Goal: Information Seeking & Learning: Learn about a topic

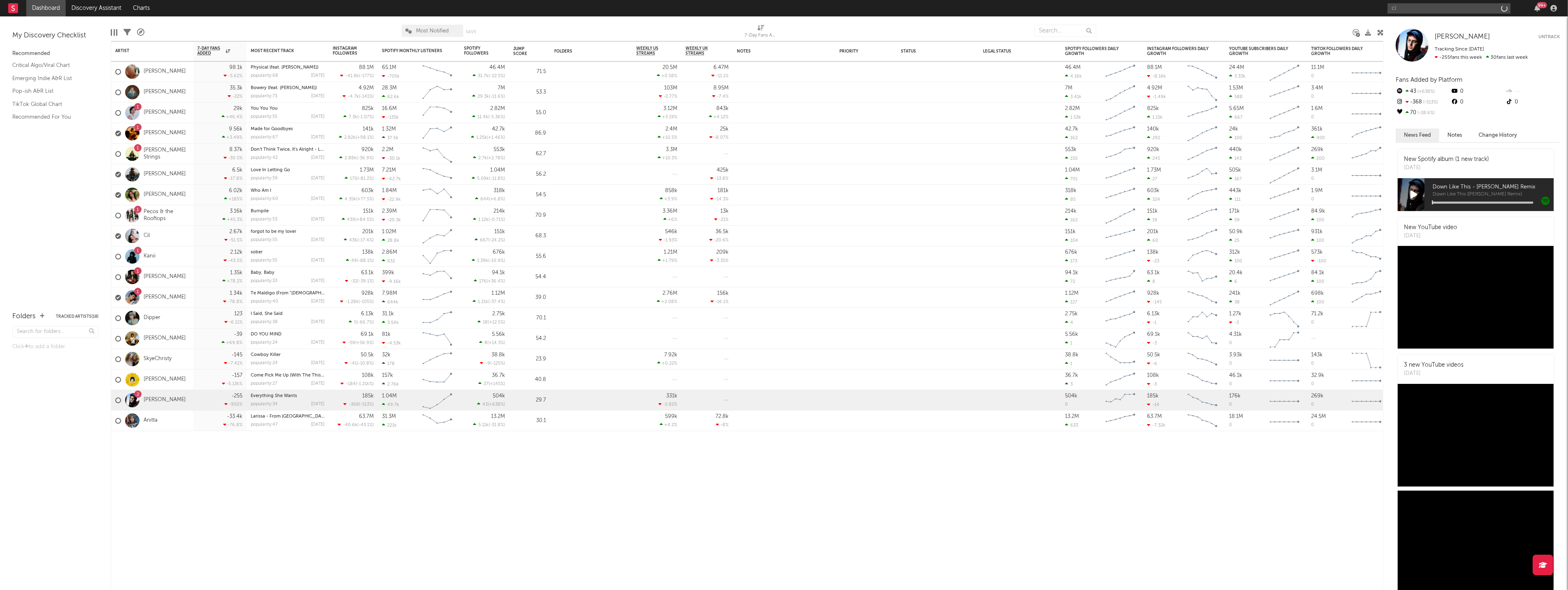
type input "cil"
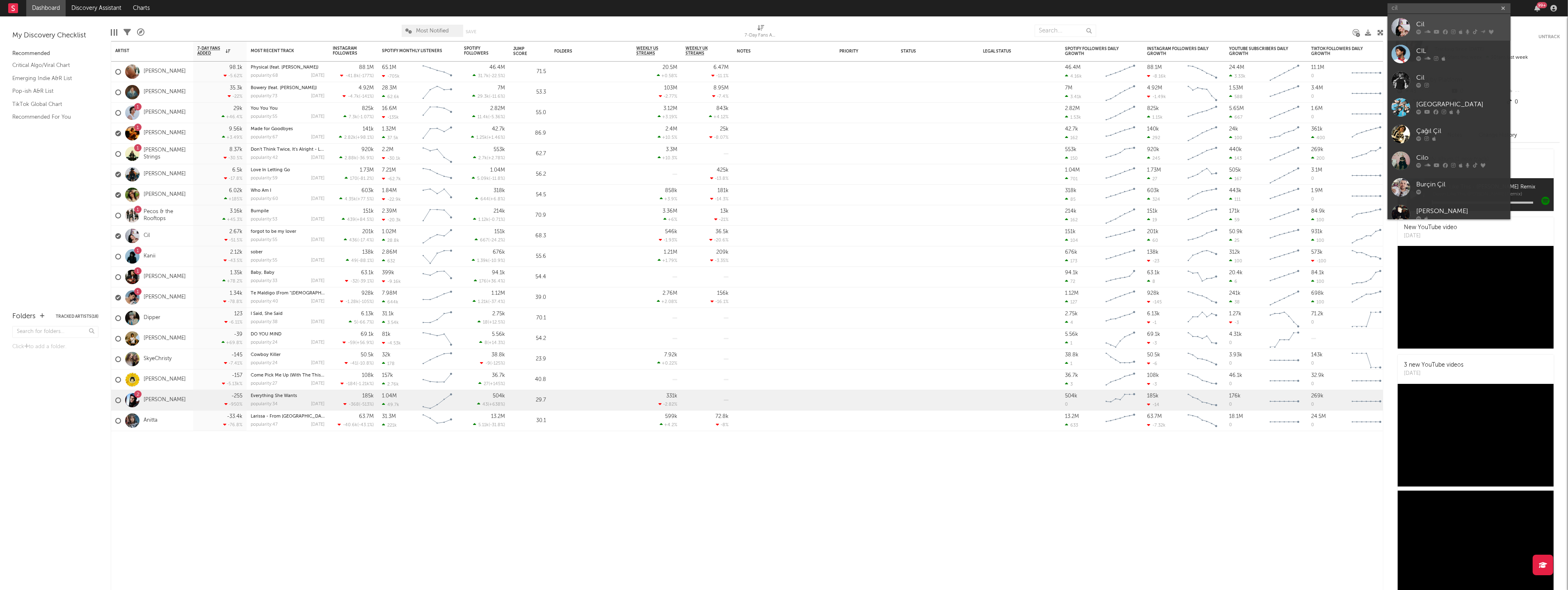
click at [1451, 32] on icon at bounding box center [1453, 32] width 4 height 5
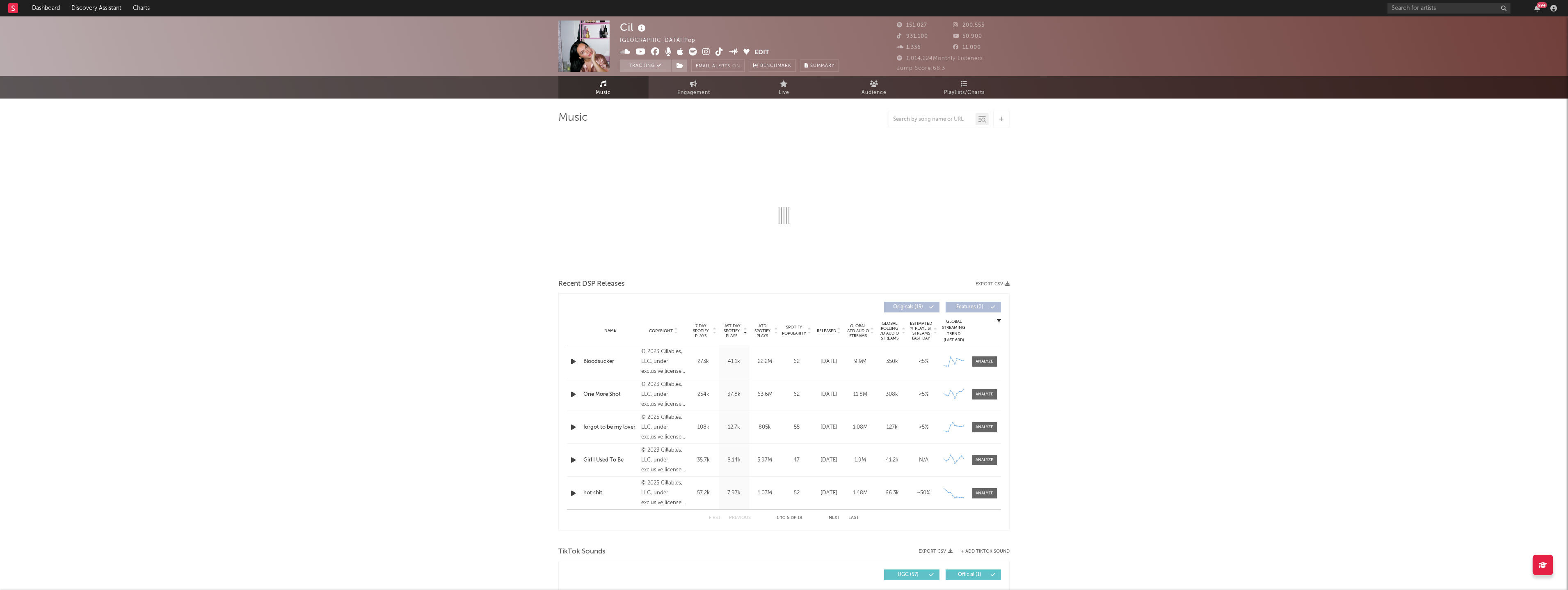
select select "6m"
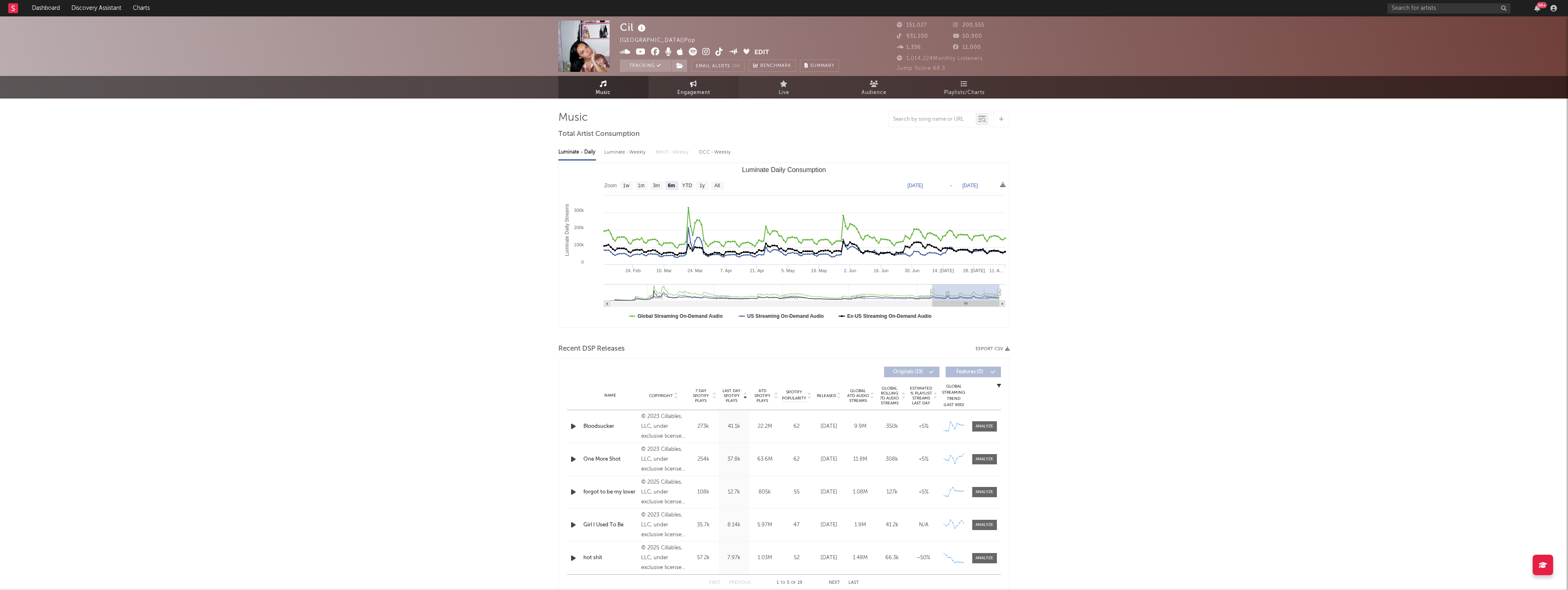
click at [697, 91] on span "Engagement" at bounding box center [693, 93] width 33 height 10
select select "1w"
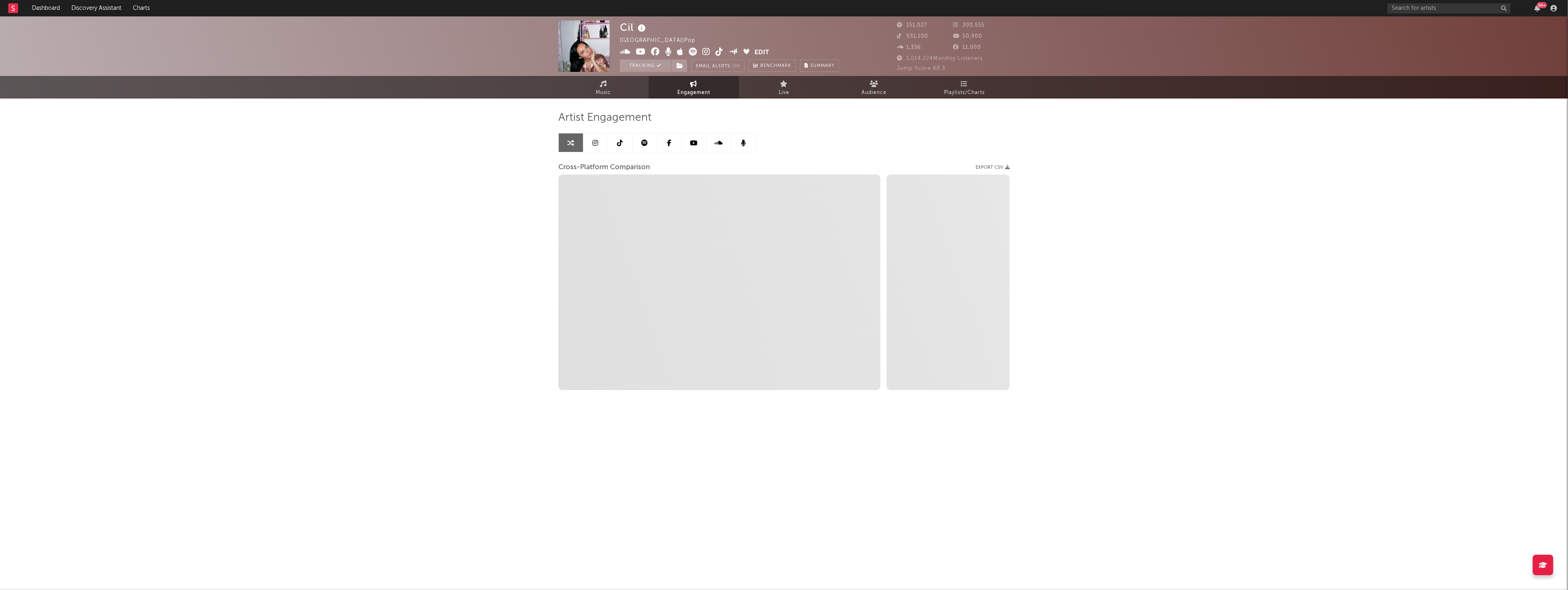
click at [600, 142] on link at bounding box center [595, 142] width 25 height 19
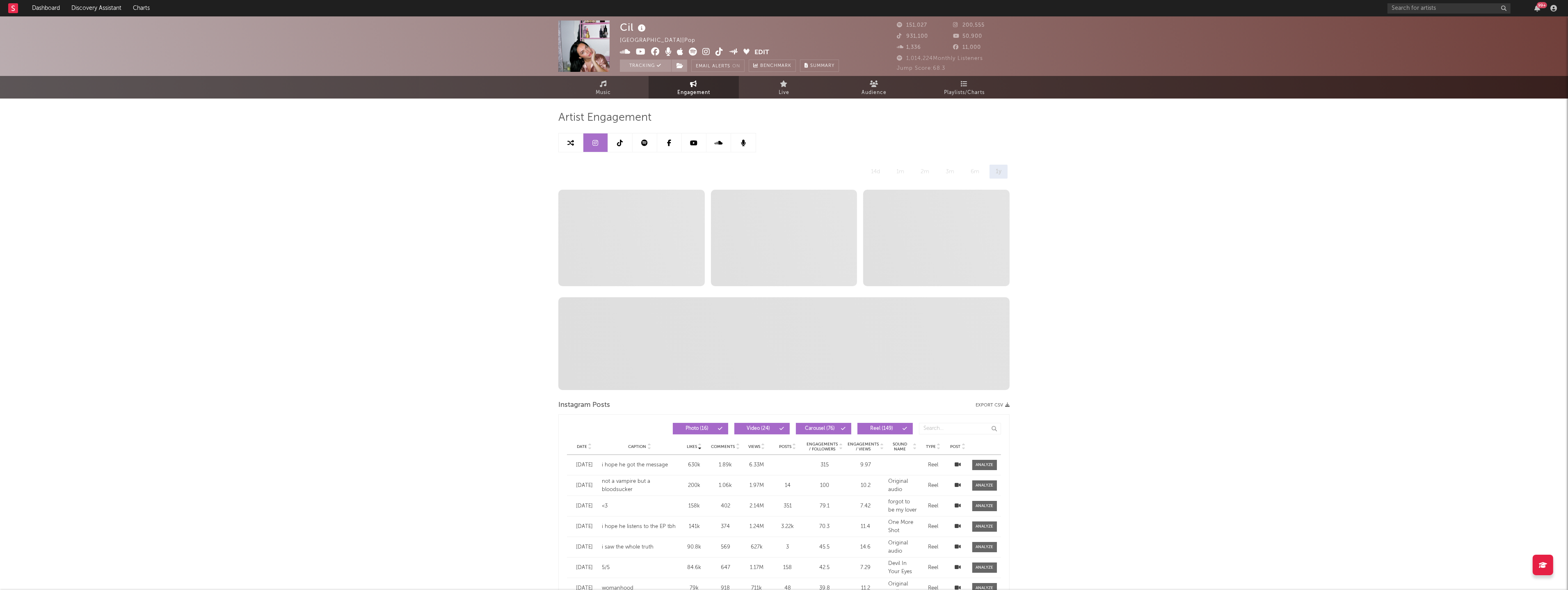
select select "6m"
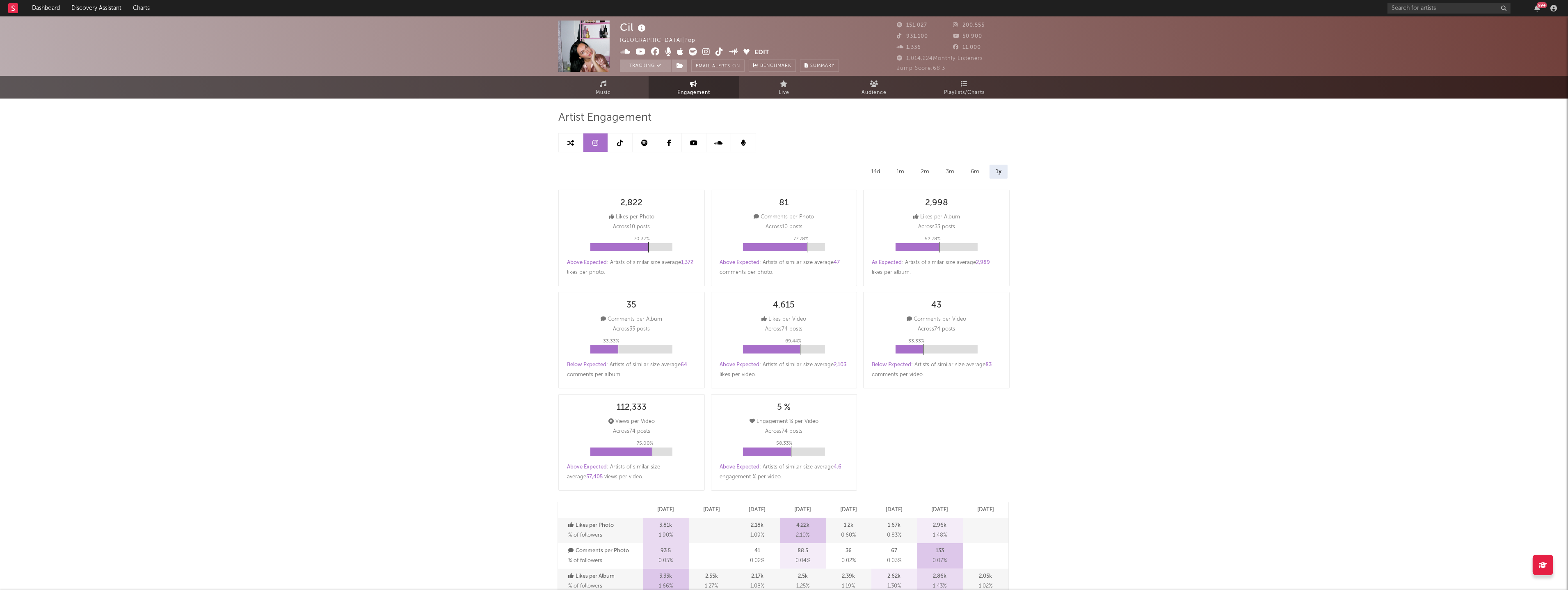
click at [618, 142] on icon at bounding box center [620, 143] width 6 height 7
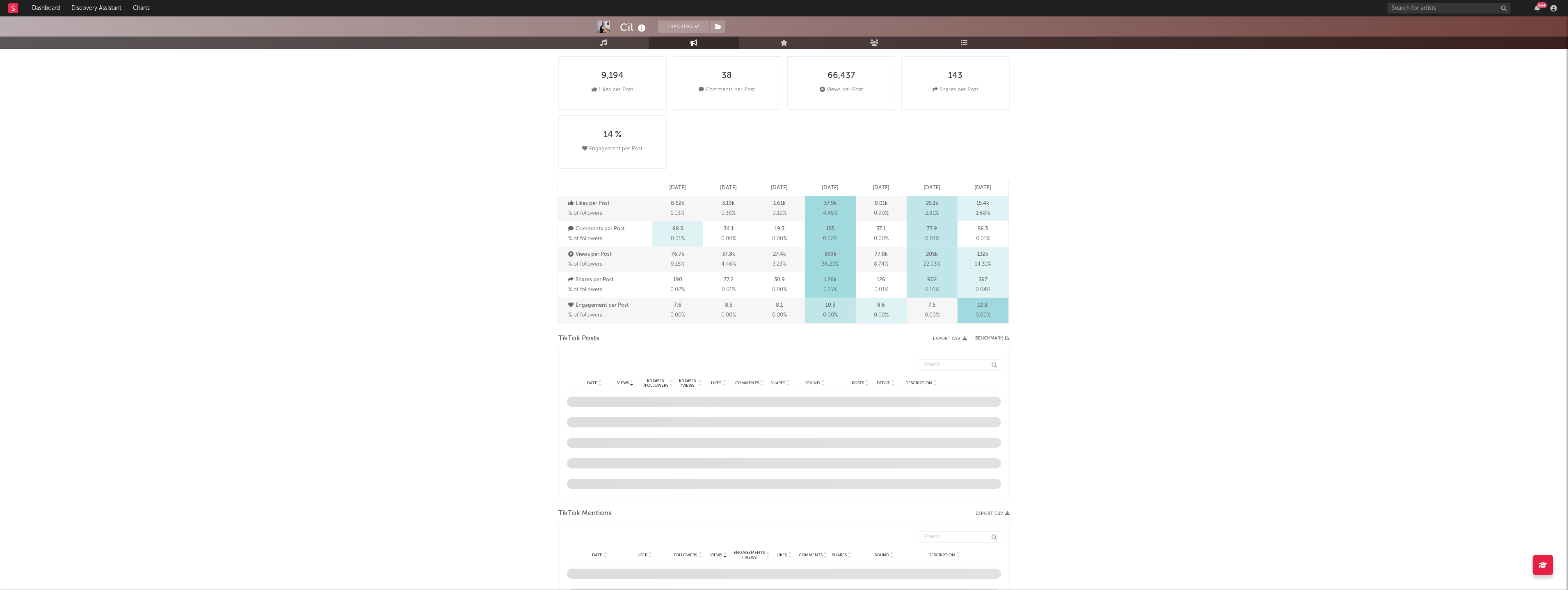
select select "6m"
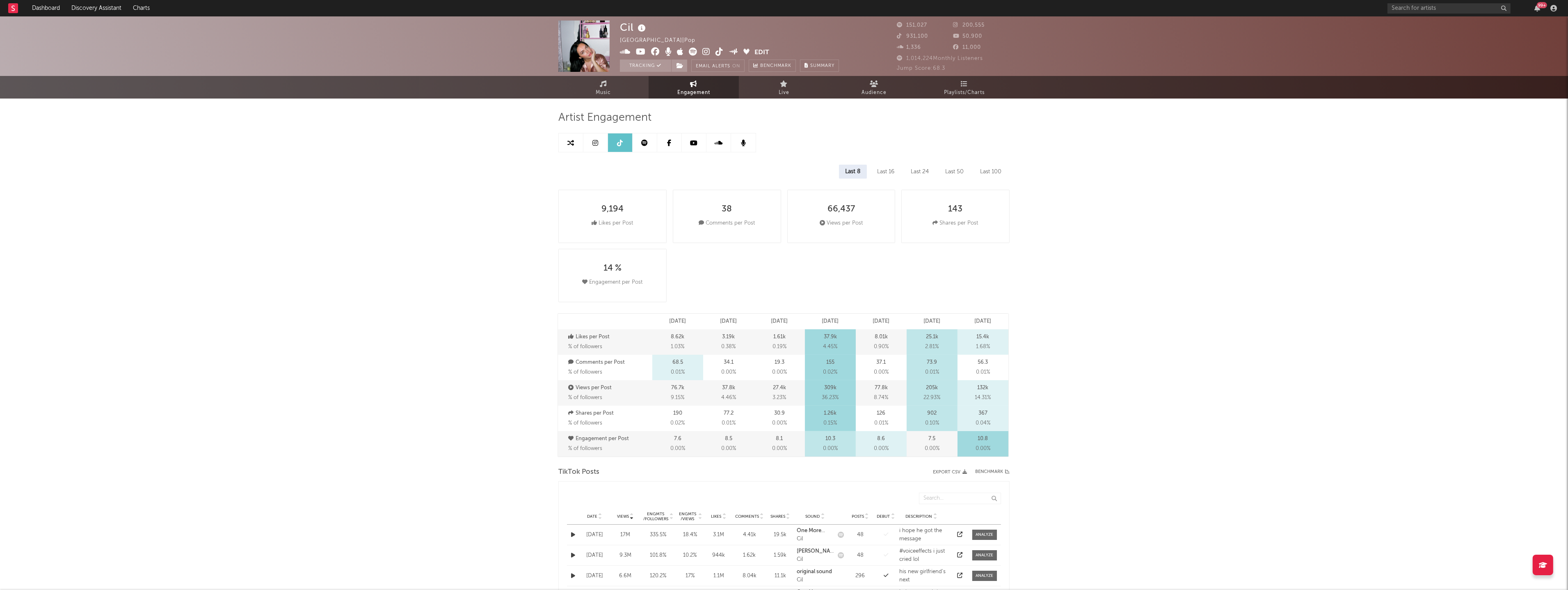
click at [692, 144] on icon at bounding box center [694, 143] width 8 height 7
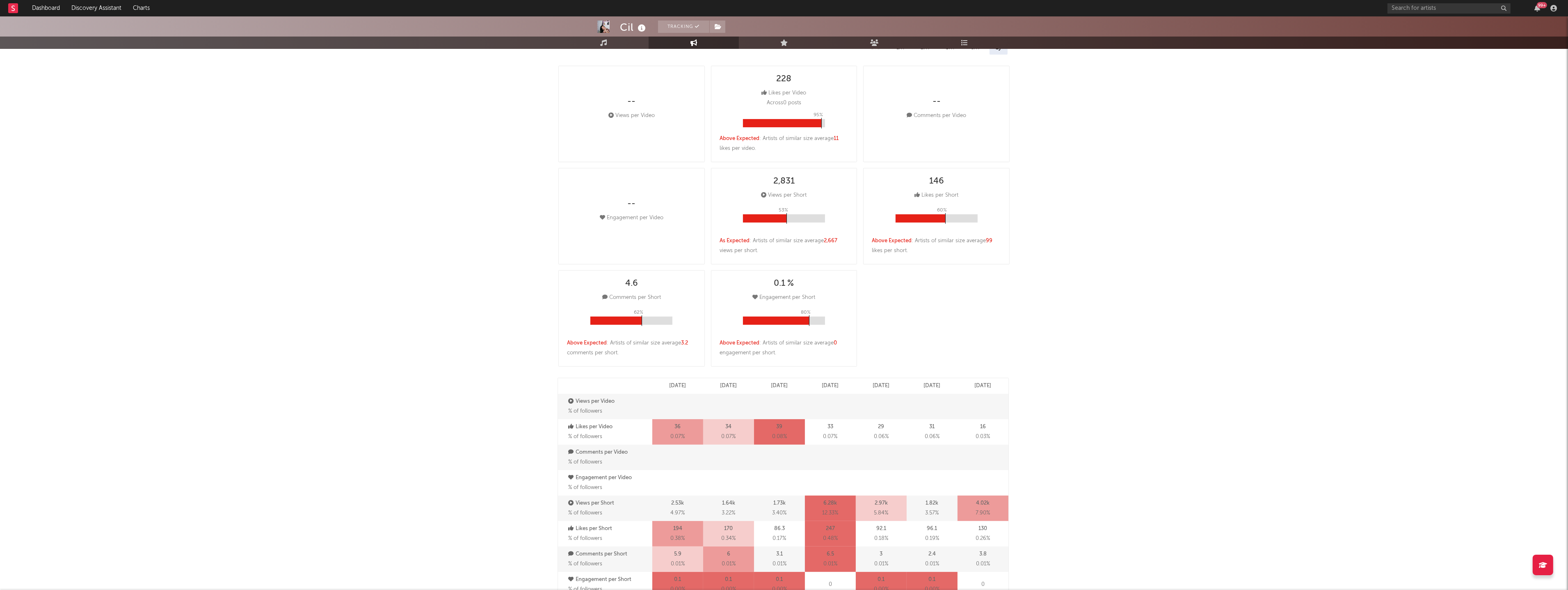
scroll to position [570, 0]
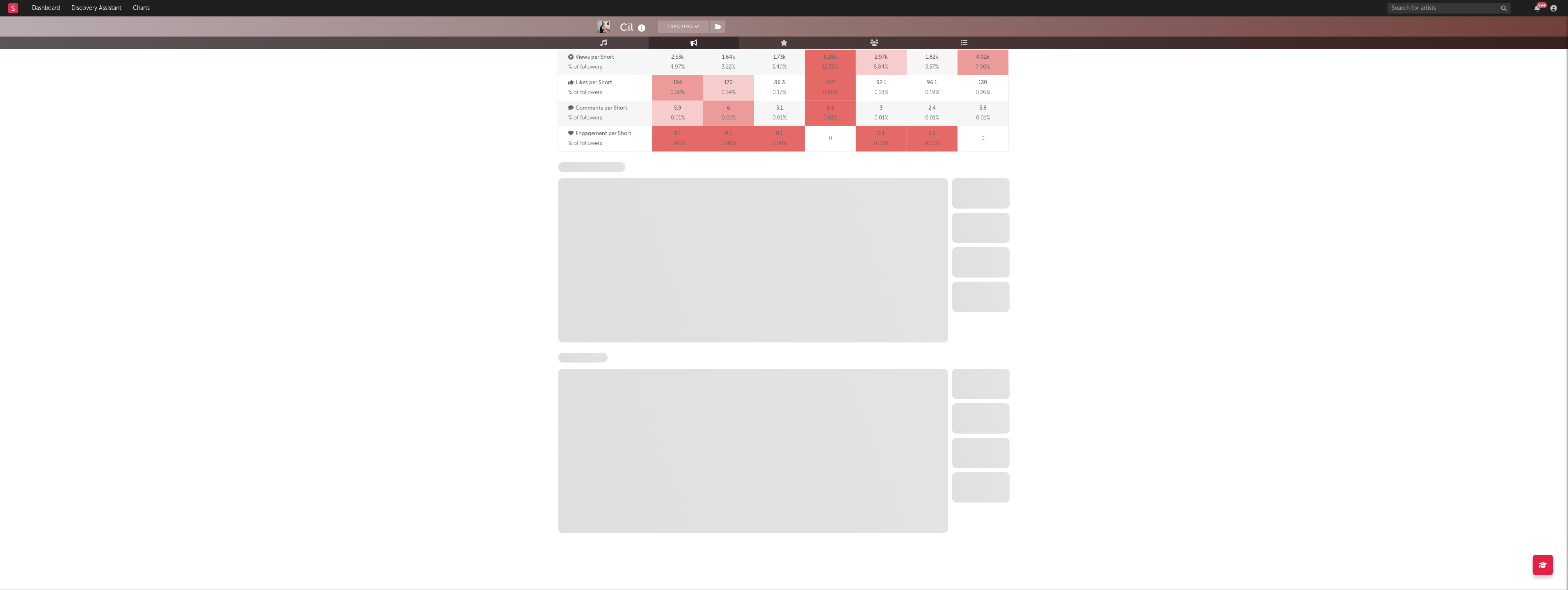
select select "6m"
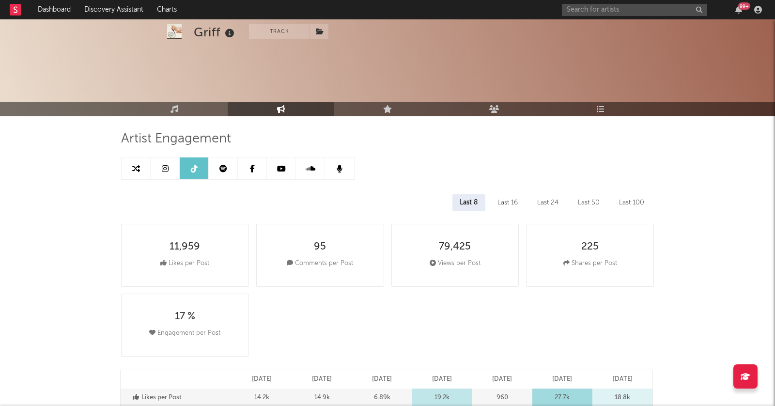
select select "6m"
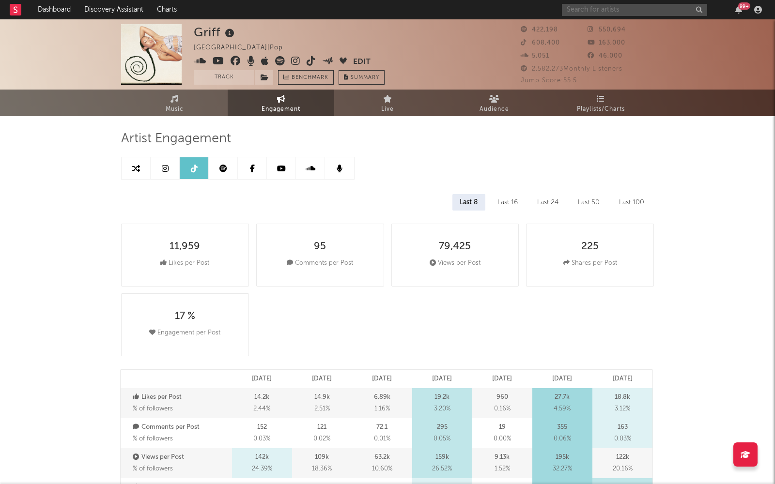
click at [587, 10] on input "text" at bounding box center [634, 10] width 145 height 12
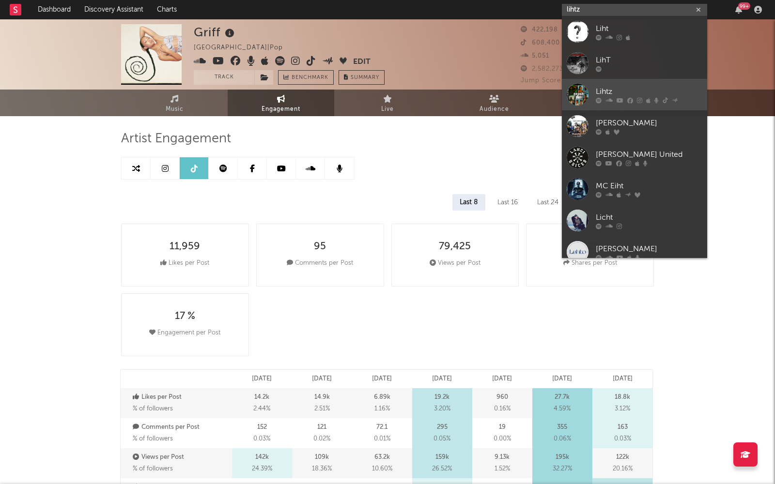
type input "lihtz"
click at [624, 87] on div "Lihtz" at bounding box center [649, 92] width 107 height 12
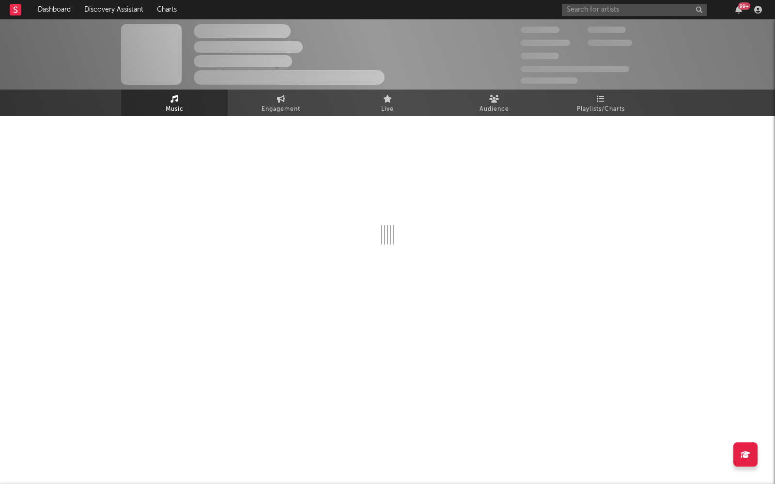
select select "6m"
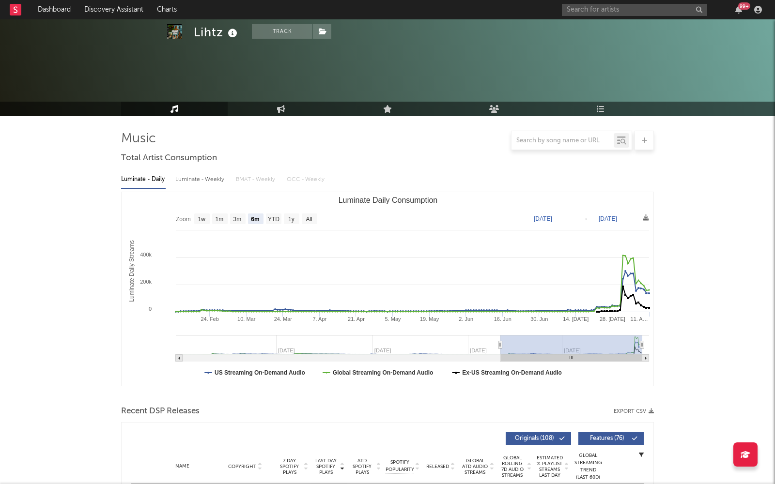
scroll to position [71, 0]
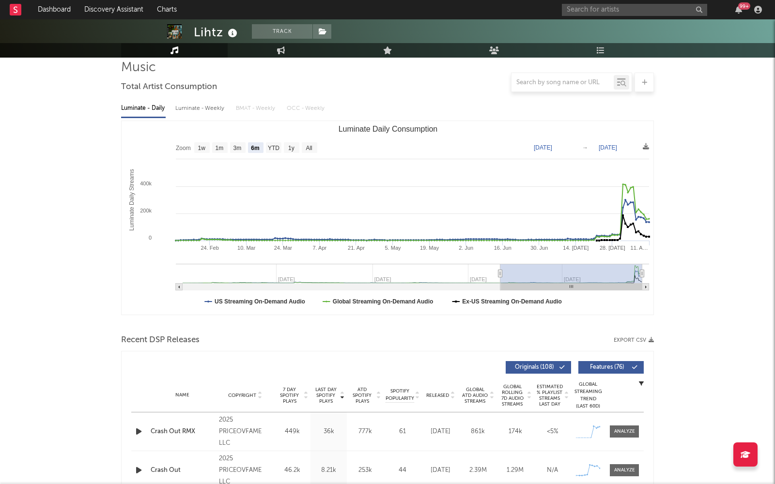
click at [192, 110] on div "Luminate - Weekly" at bounding box center [200, 108] width 51 height 16
select select "6m"
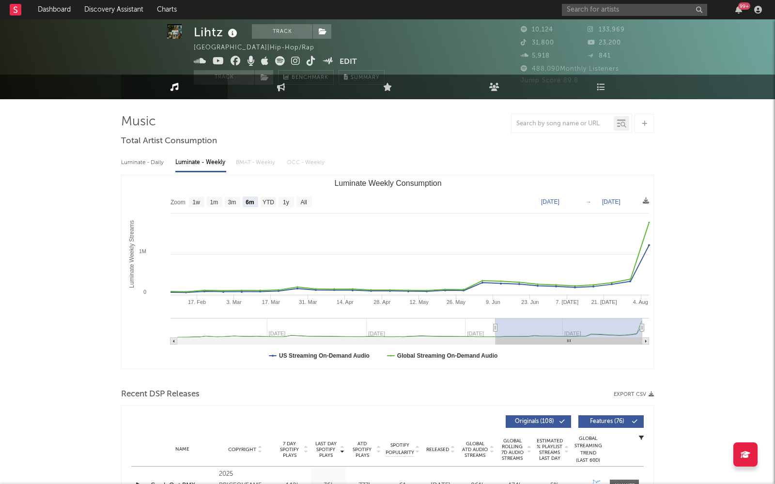
scroll to position [0, 0]
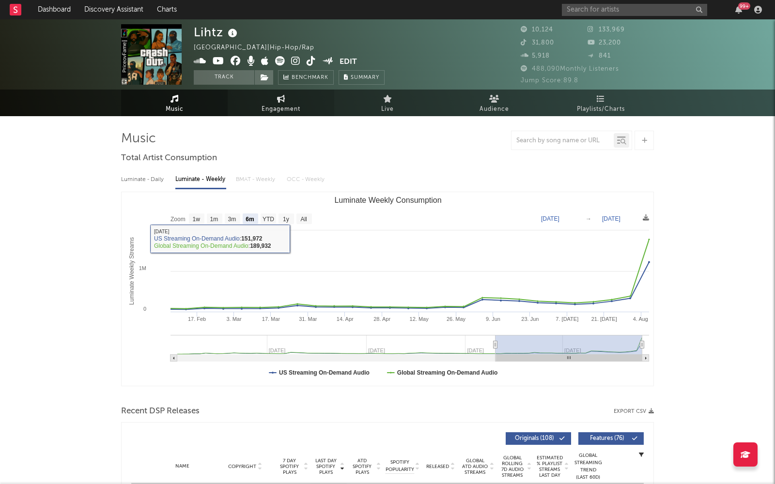
click at [280, 100] on icon at bounding box center [281, 99] width 8 height 8
select select "1w"
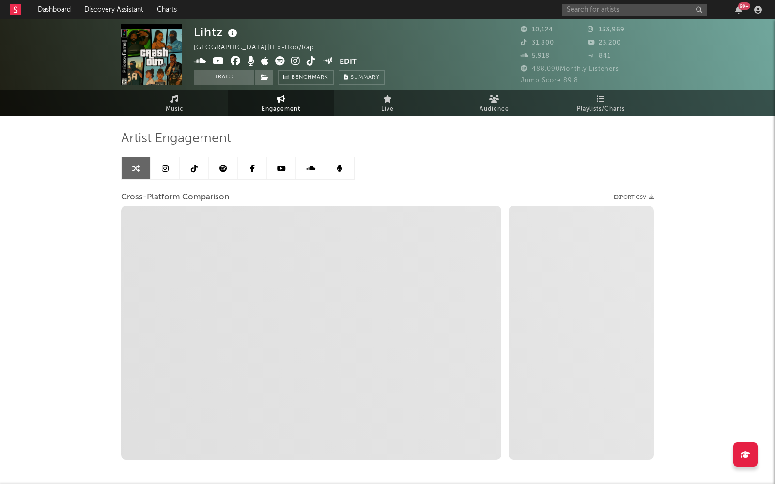
click at [166, 165] on icon at bounding box center [165, 169] width 7 height 8
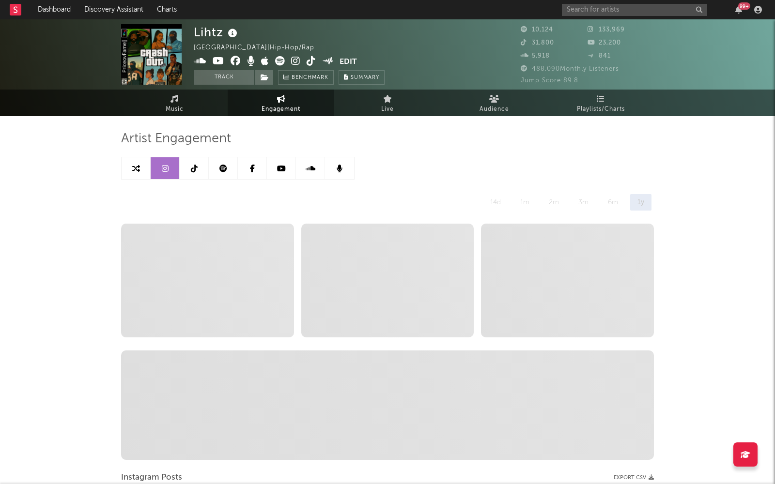
select select "6m"
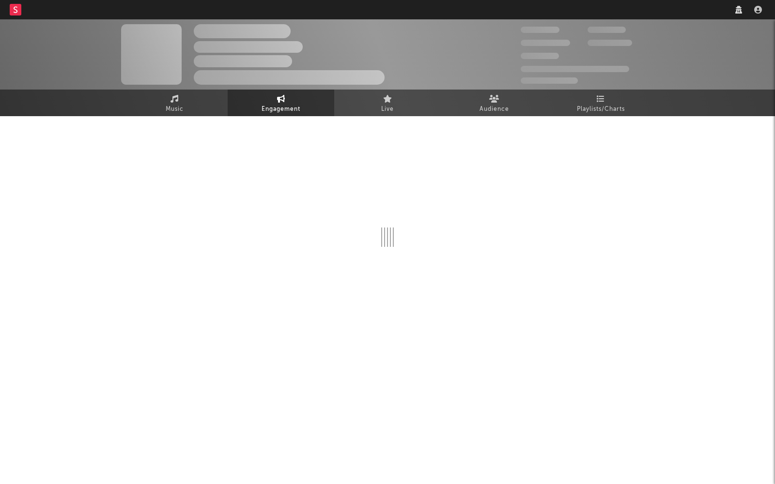
select select "6m"
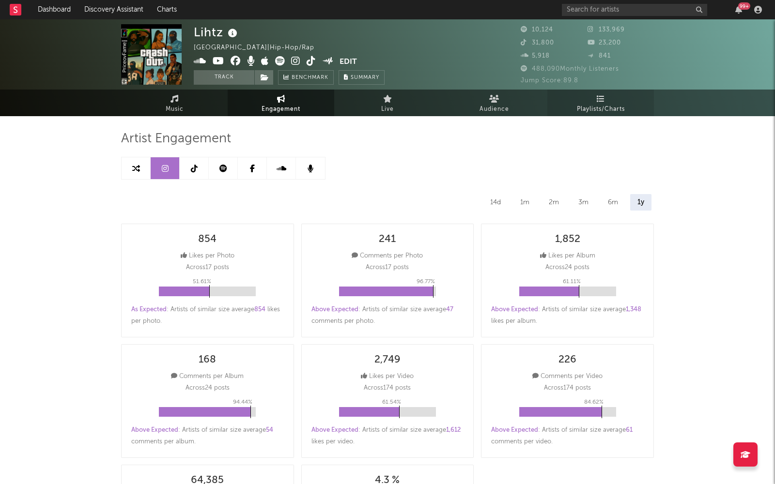
click at [589, 111] on span "Playlists/Charts" at bounding box center [601, 110] width 48 height 12
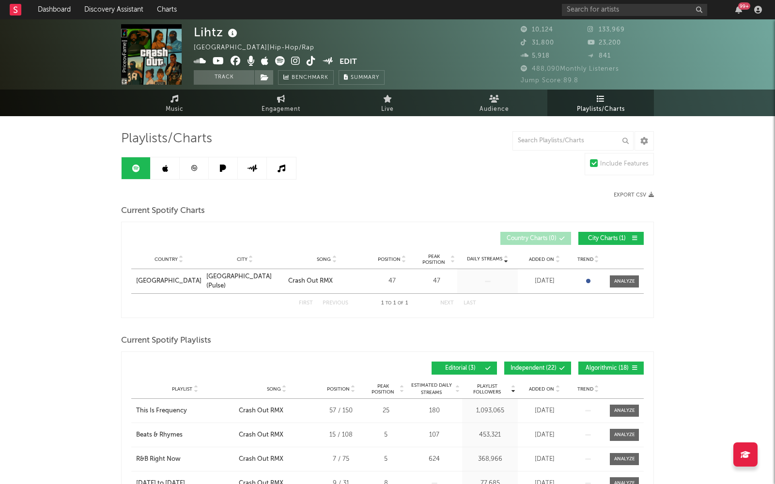
click at [524, 56] on icon at bounding box center [525, 55] width 10 height 6
click at [593, 11] on input "text" at bounding box center [634, 10] width 145 height 12
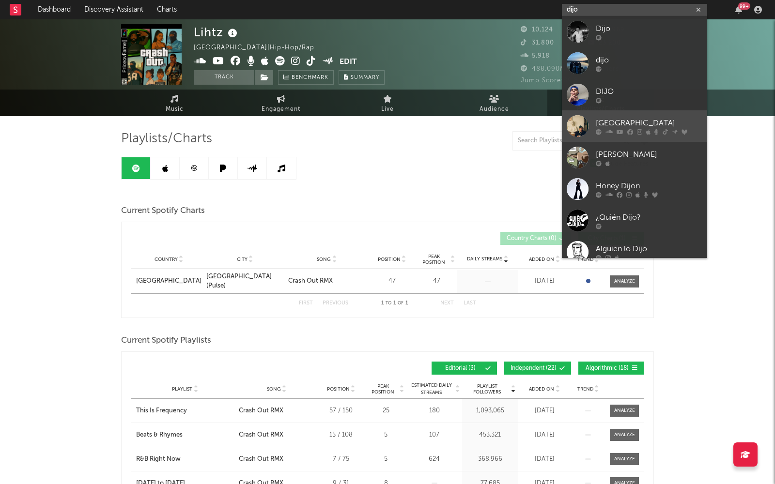
type input "dijo"
click at [603, 130] on div at bounding box center [649, 132] width 107 height 6
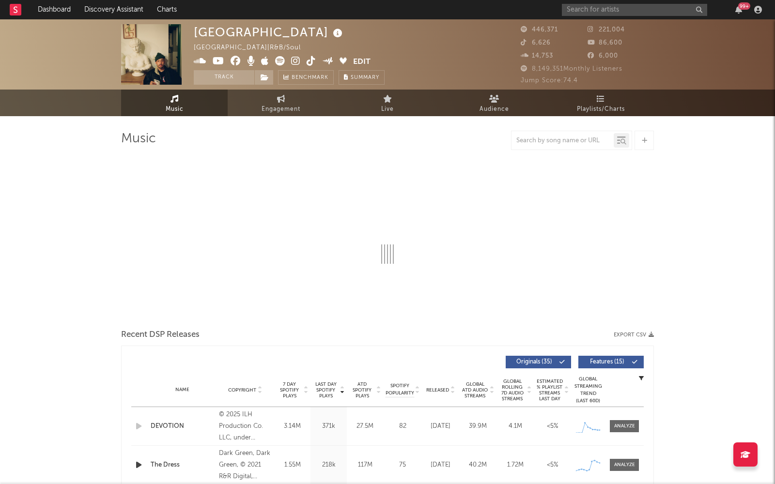
select select "6m"
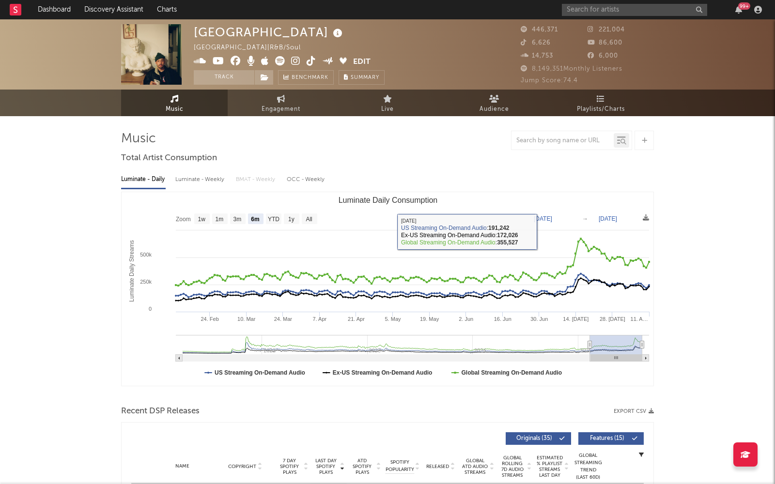
click at [205, 178] on div "Luminate - Weekly" at bounding box center [200, 179] width 51 height 16
select select "6m"
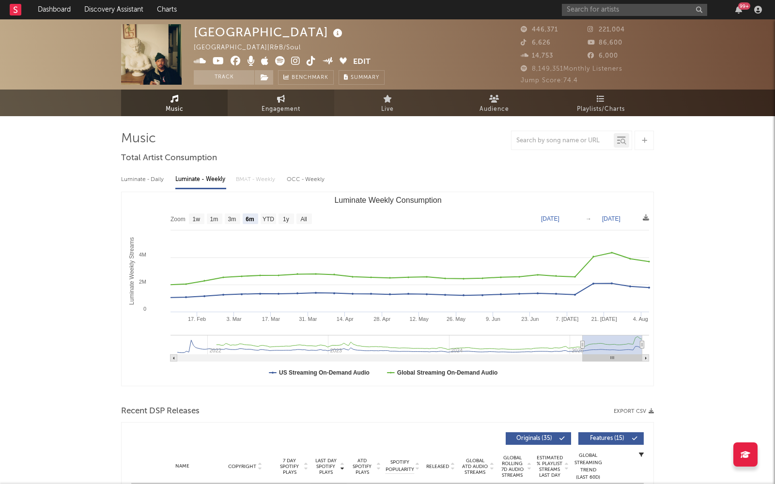
click at [296, 99] on link "Engagement" at bounding box center [281, 103] width 107 height 27
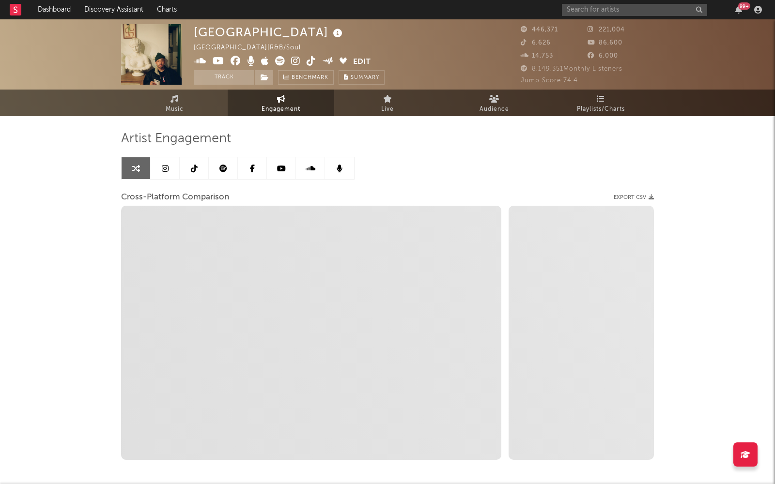
select select "1w"
click at [168, 168] on link at bounding box center [165, 168] width 29 height 22
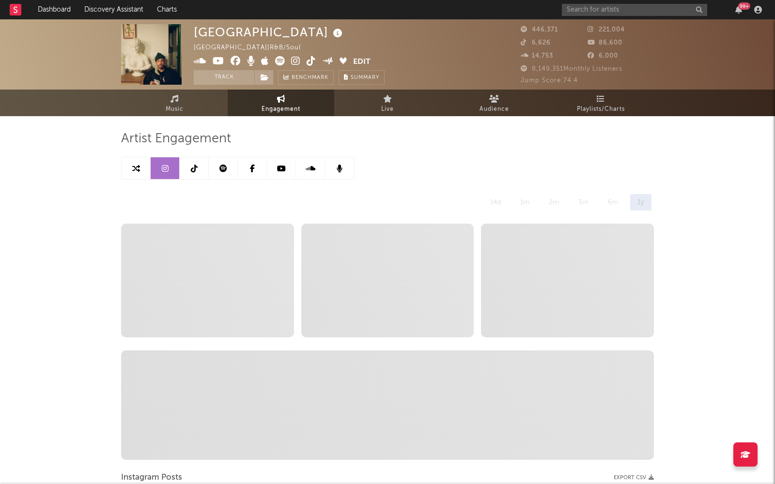
select select "6m"
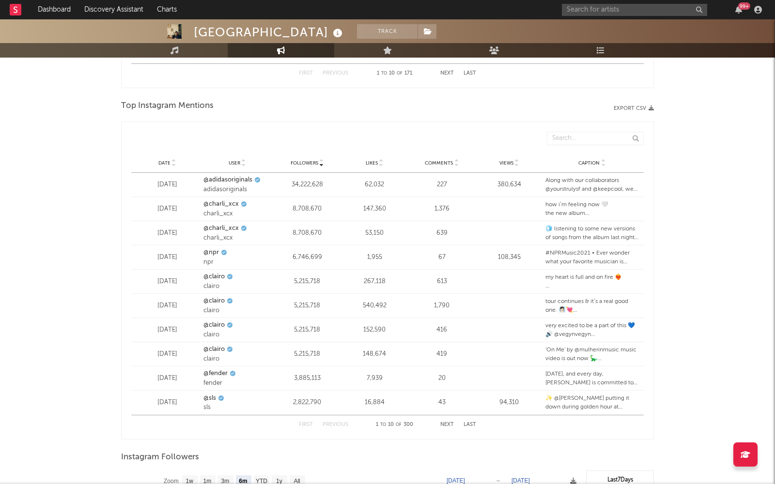
scroll to position [1105, 0]
click at [168, 164] on span "Date" at bounding box center [164, 164] width 12 height 6
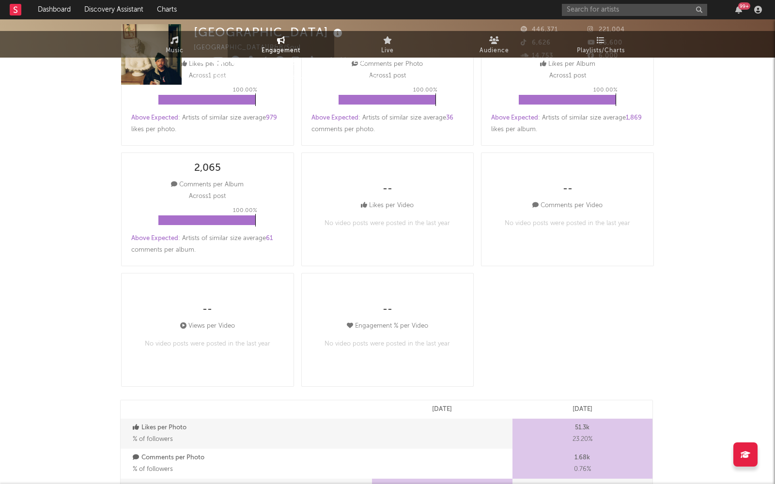
scroll to position [0, 0]
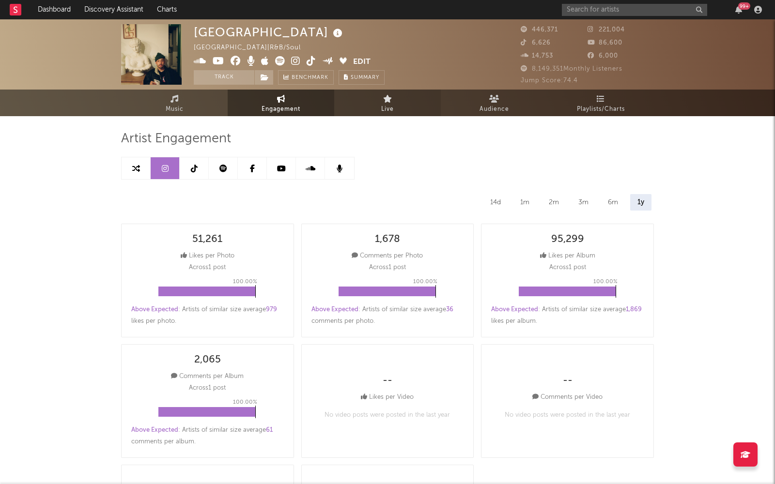
click at [408, 103] on link "Live" at bounding box center [387, 103] width 107 height 27
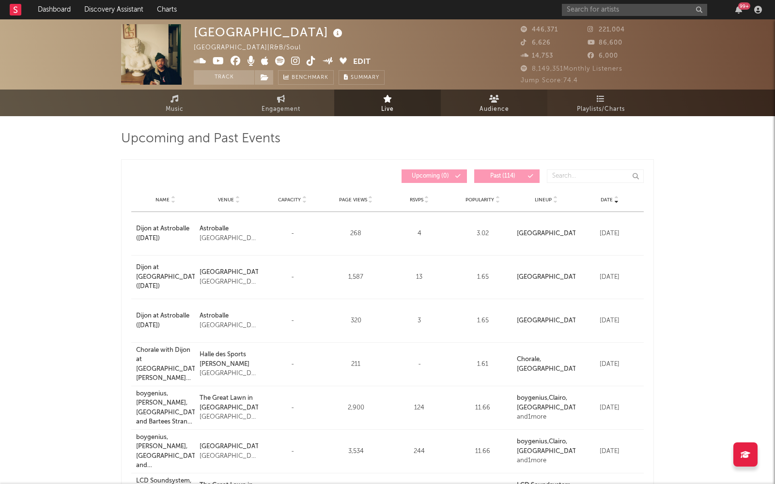
click at [486, 106] on span "Audience" at bounding box center [494, 110] width 30 height 12
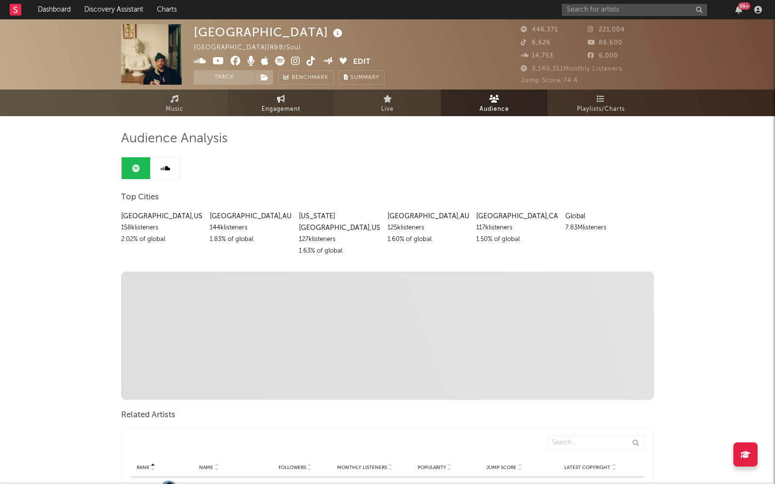
click at [280, 100] on icon at bounding box center [281, 99] width 8 height 8
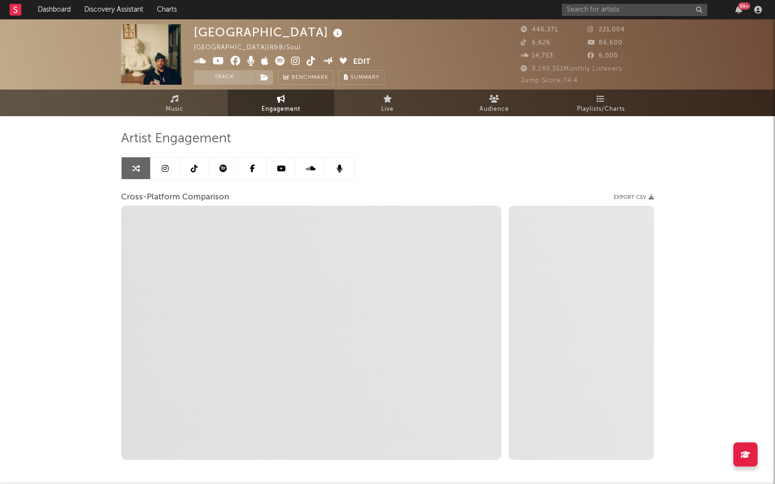
select select "1w"
click at [163, 169] on icon at bounding box center [165, 169] width 7 height 8
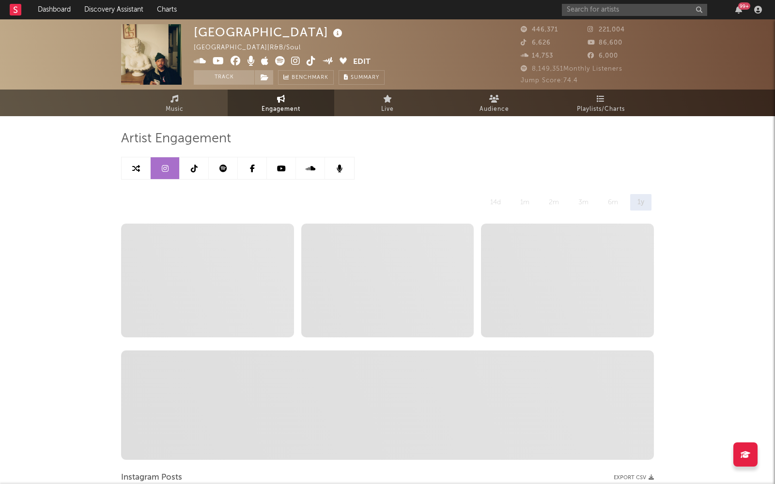
select select "6m"
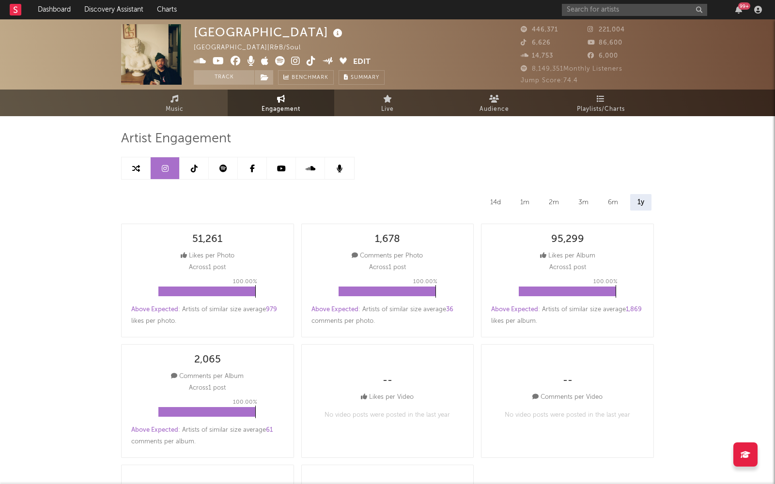
click at [197, 168] on link at bounding box center [194, 168] width 29 height 22
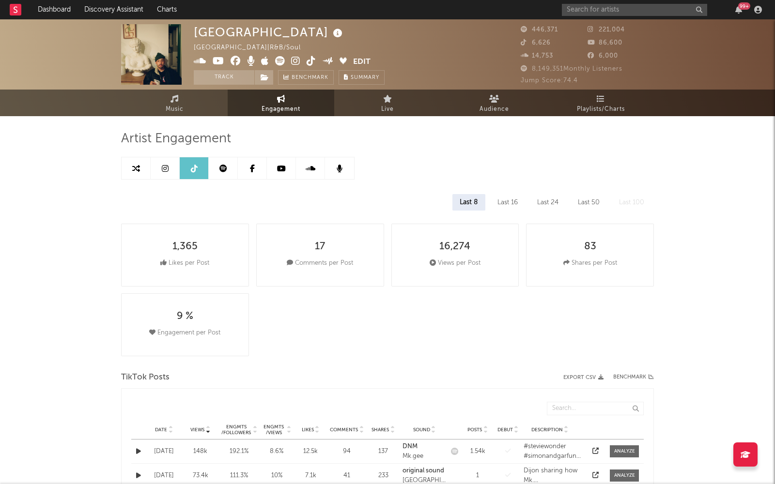
select select "6m"
click at [608, 11] on input "text" at bounding box center [634, 10] width 145 height 12
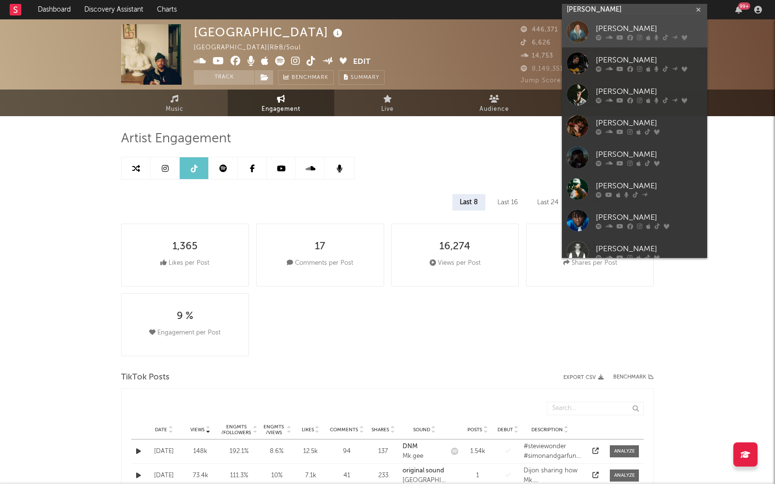
type input "zach"
click at [618, 30] on div "[PERSON_NAME]" at bounding box center [649, 29] width 107 height 12
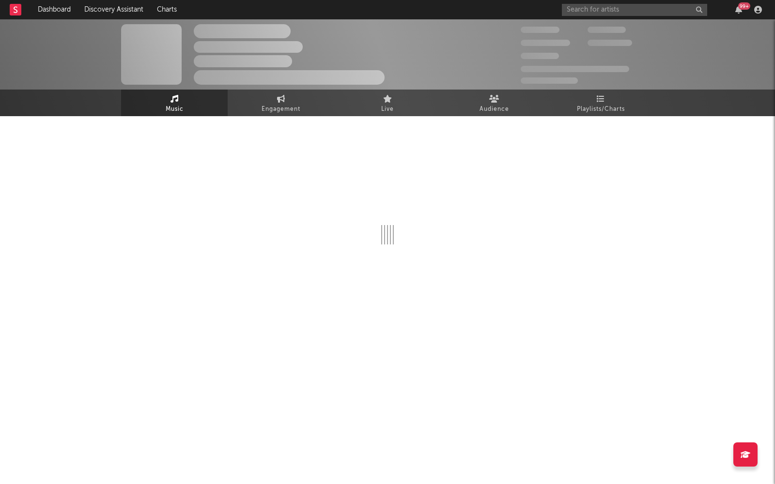
select select "6m"
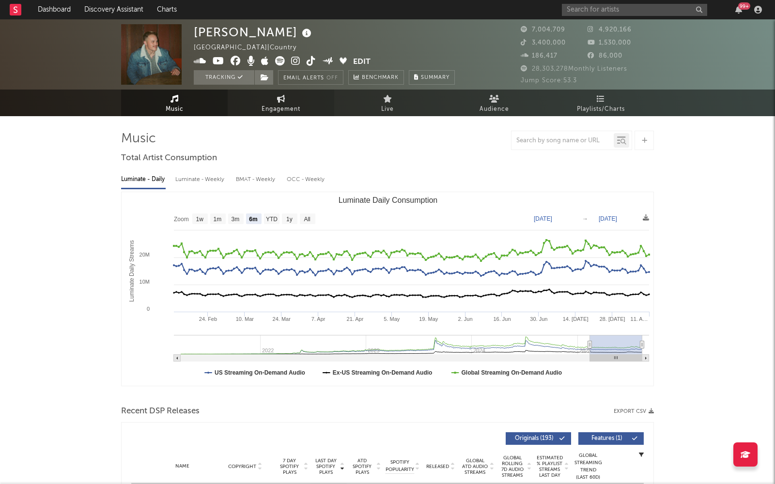
click at [302, 99] on link "Engagement" at bounding box center [281, 103] width 107 height 27
select select "1w"
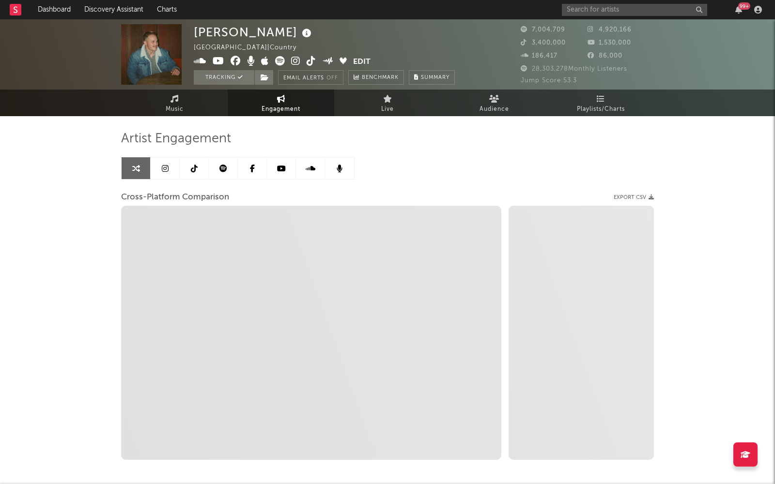
click at [167, 172] on link at bounding box center [165, 168] width 29 height 22
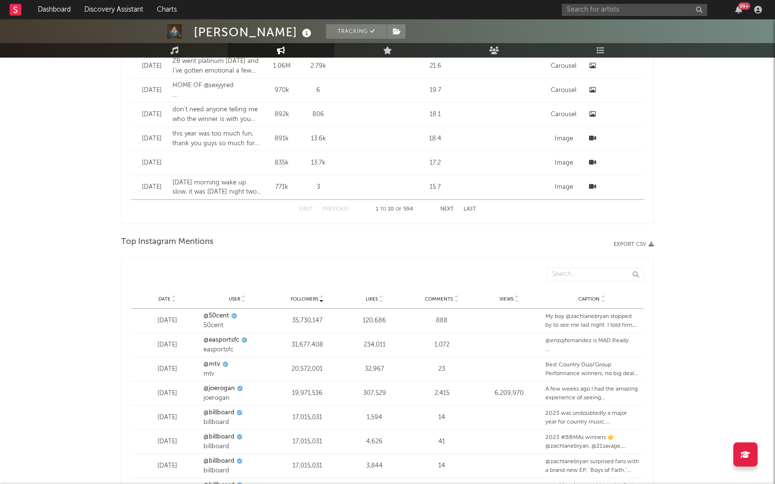
select select "6m"
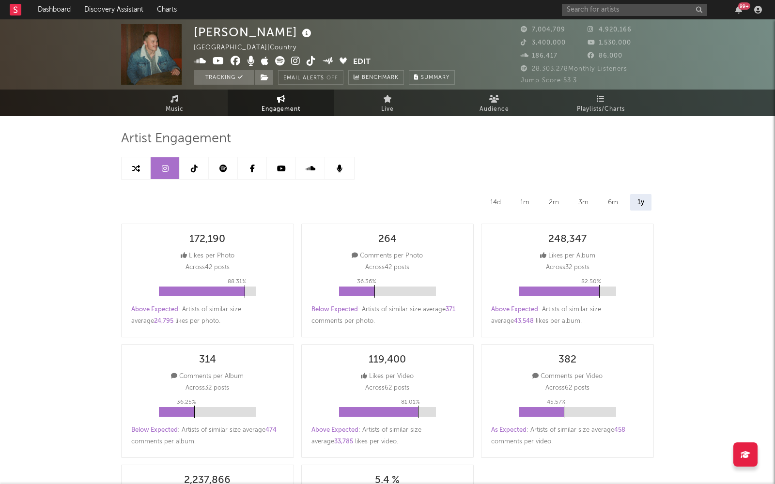
click at [193, 169] on icon at bounding box center [194, 169] width 7 height 8
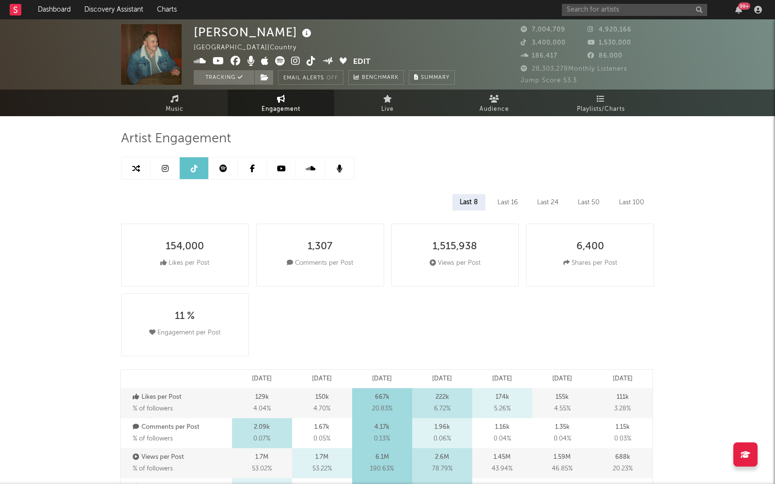
select select "1w"
click at [164, 171] on icon at bounding box center [165, 169] width 7 height 8
select select "6m"
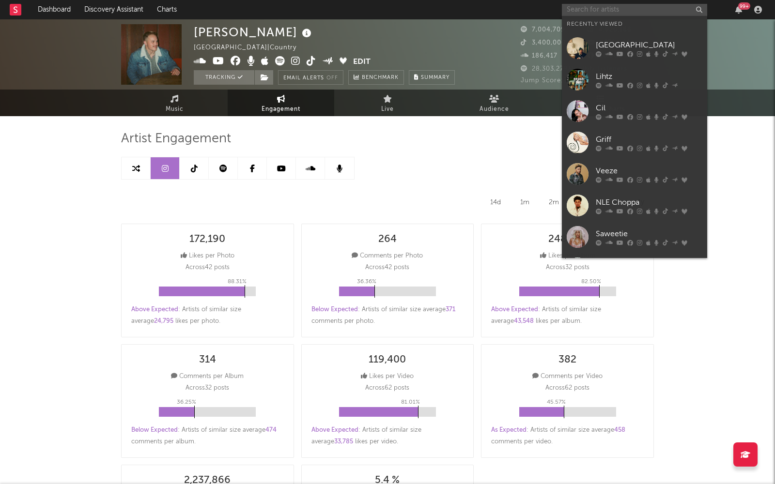
click at [609, 8] on input "text" at bounding box center [634, 10] width 145 height 12
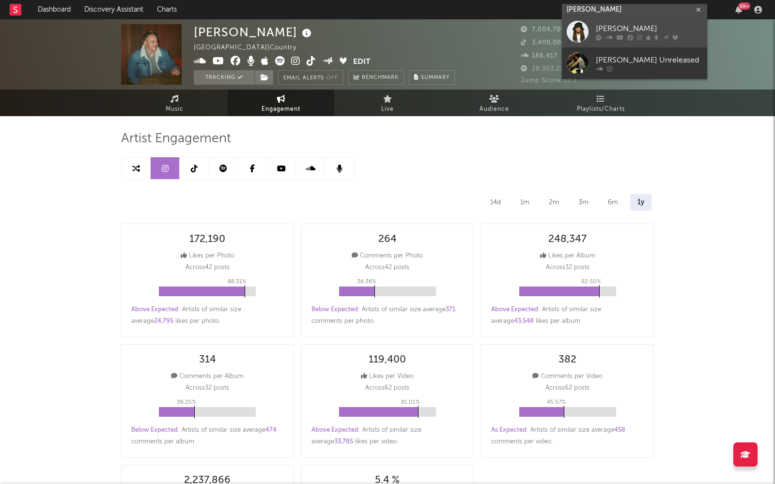
type input "earl sweatshirt"
click at [627, 35] on icon at bounding box center [630, 38] width 6 height 6
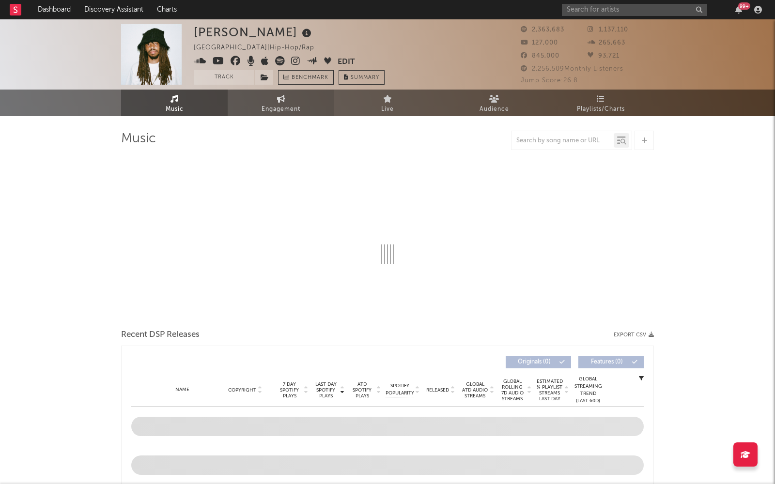
click at [277, 106] on span "Engagement" at bounding box center [280, 110] width 39 height 12
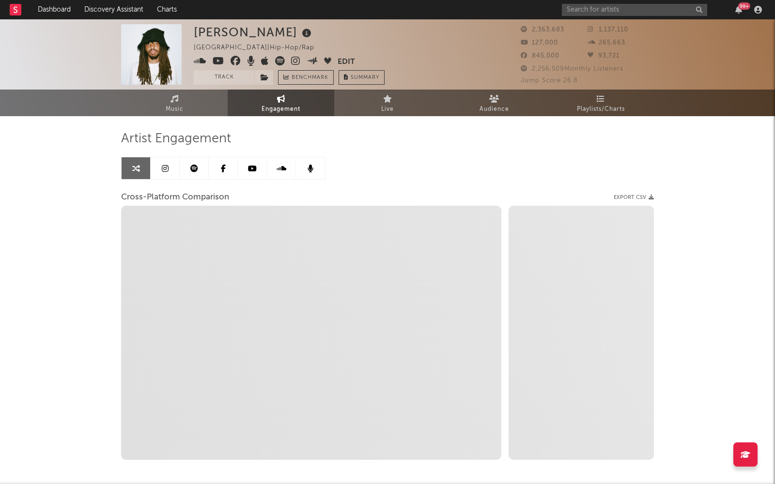
select select "1w"
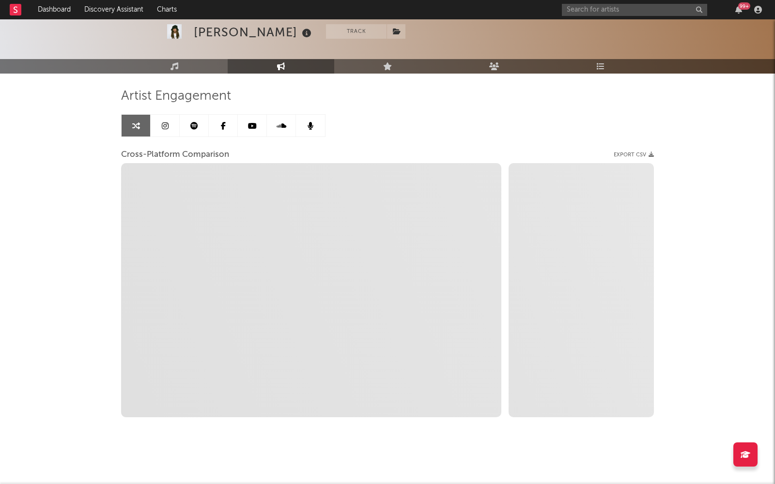
select select "1m"
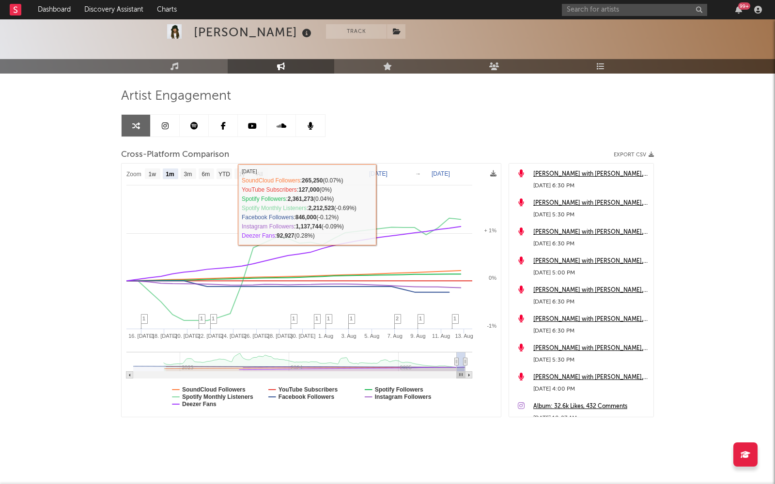
click at [164, 127] on icon at bounding box center [165, 126] width 7 height 8
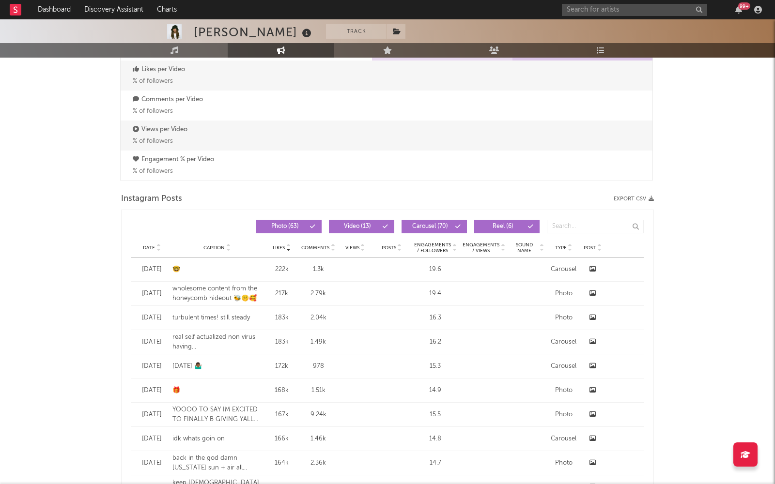
select select "6m"
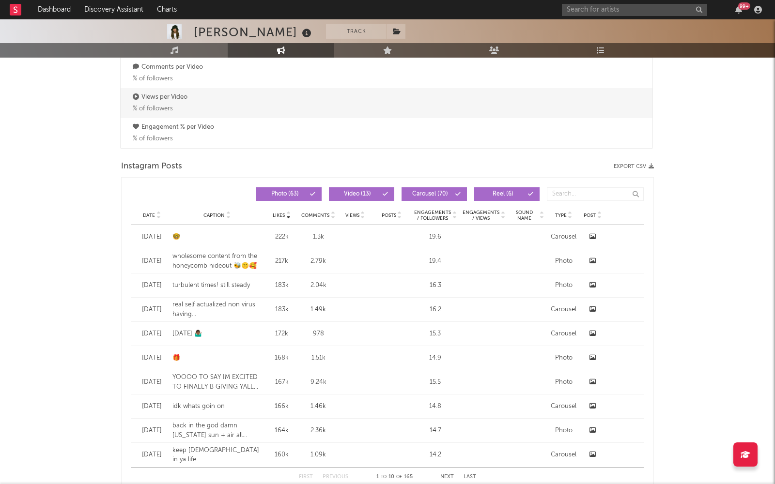
scroll to position [737, 0]
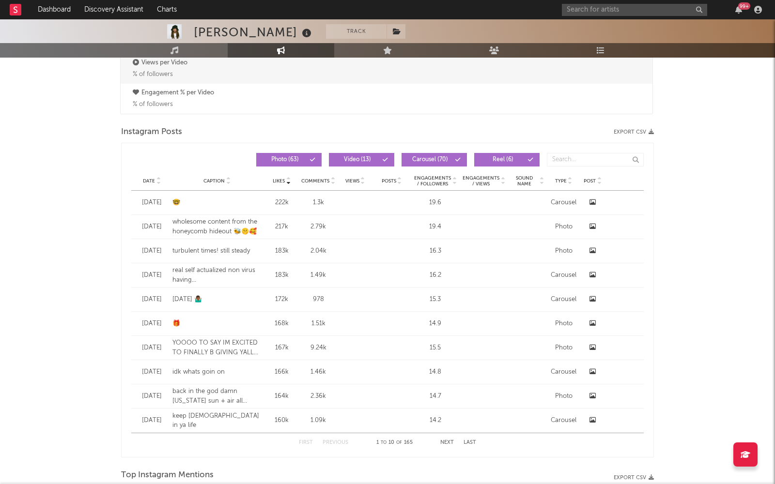
click at [148, 179] on span "Date" at bounding box center [149, 181] width 12 height 6
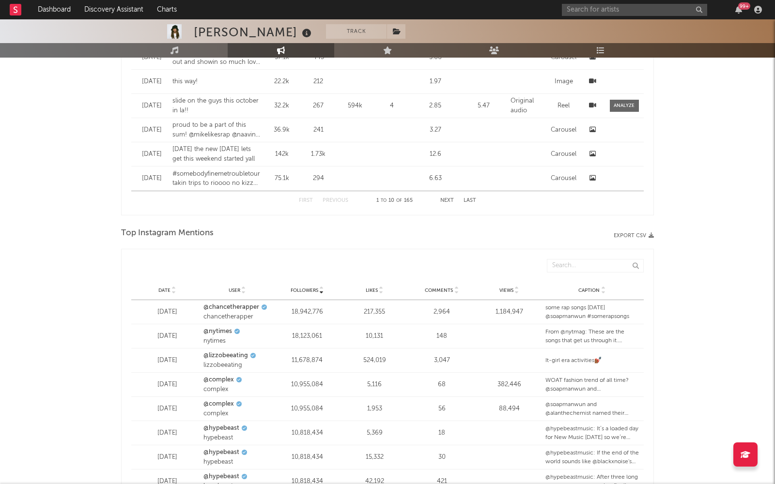
scroll to position [979, 0]
click at [164, 288] on span "Date" at bounding box center [164, 291] width 12 height 6
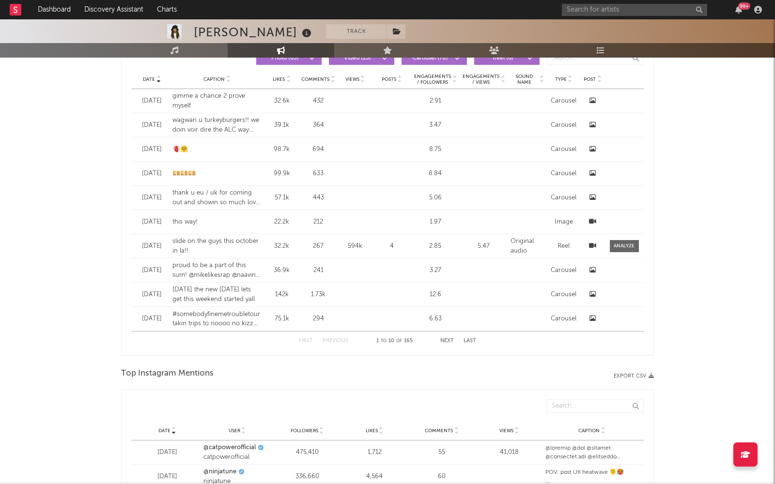
scroll to position [0, 0]
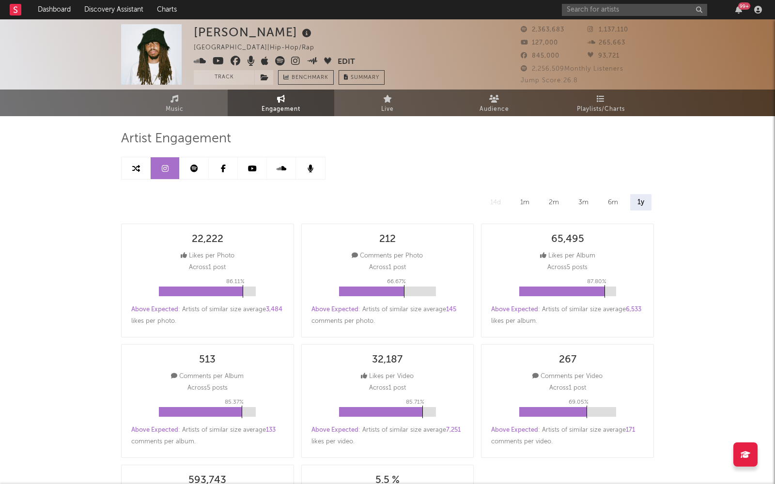
click at [195, 169] on icon at bounding box center [194, 169] width 8 height 8
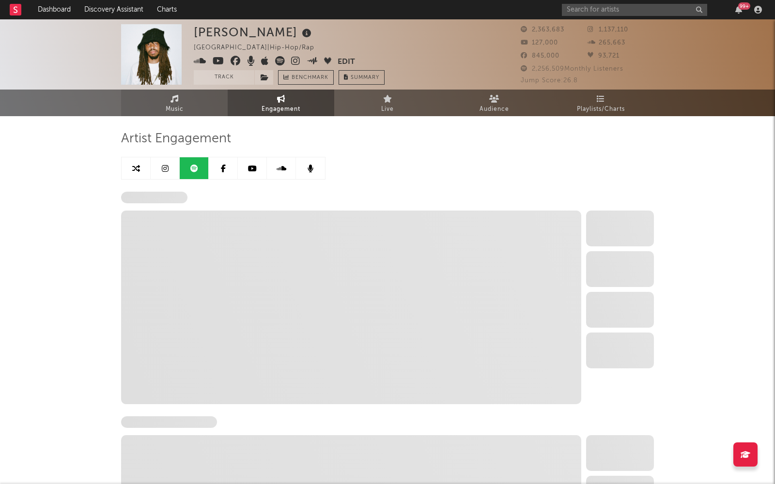
select select "6m"
select select "1w"
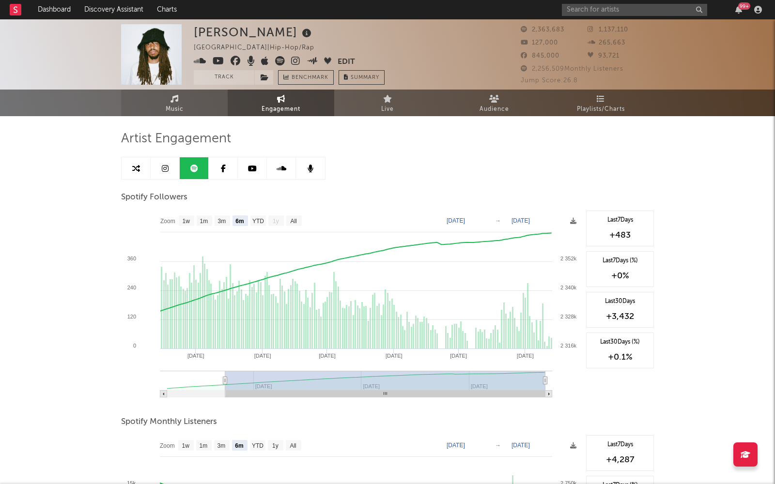
click at [194, 100] on link "Music" at bounding box center [174, 103] width 107 height 27
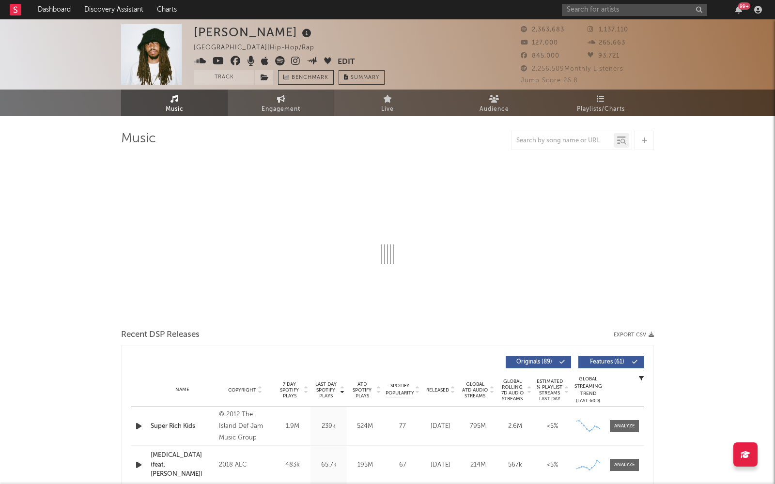
select select "6m"
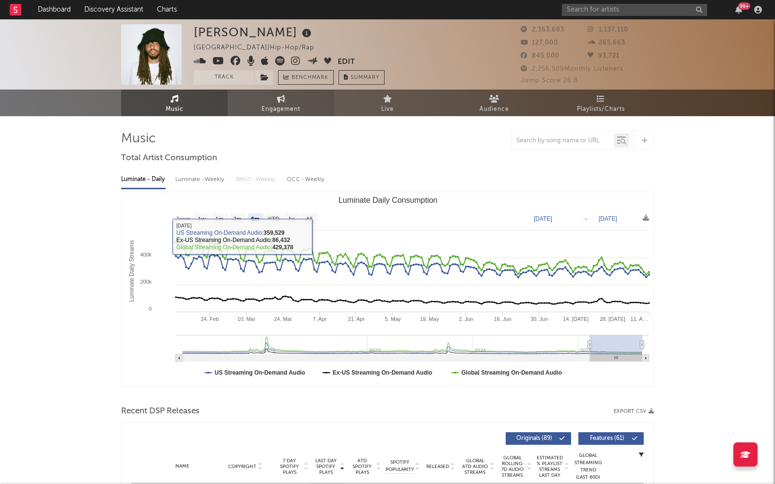
click at [271, 102] on link "Engagement" at bounding box center [281, 103] width 107 height 27
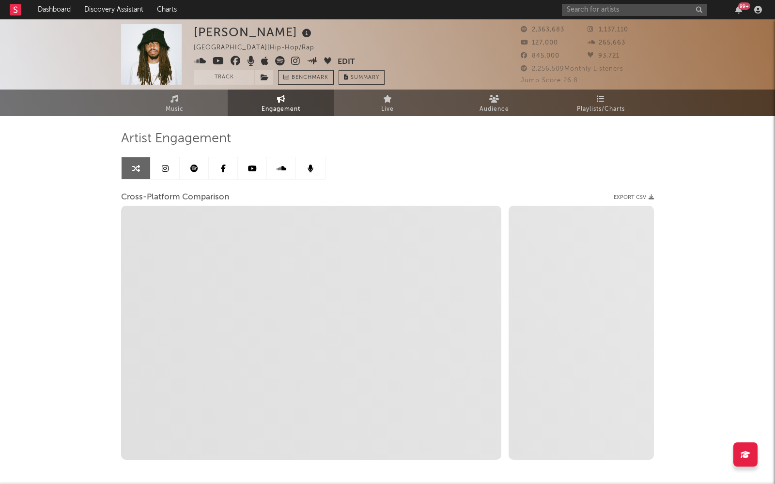
select select "1w"
select select "1m"
